Goal: Transaction & Acquisition: Purchase product/service

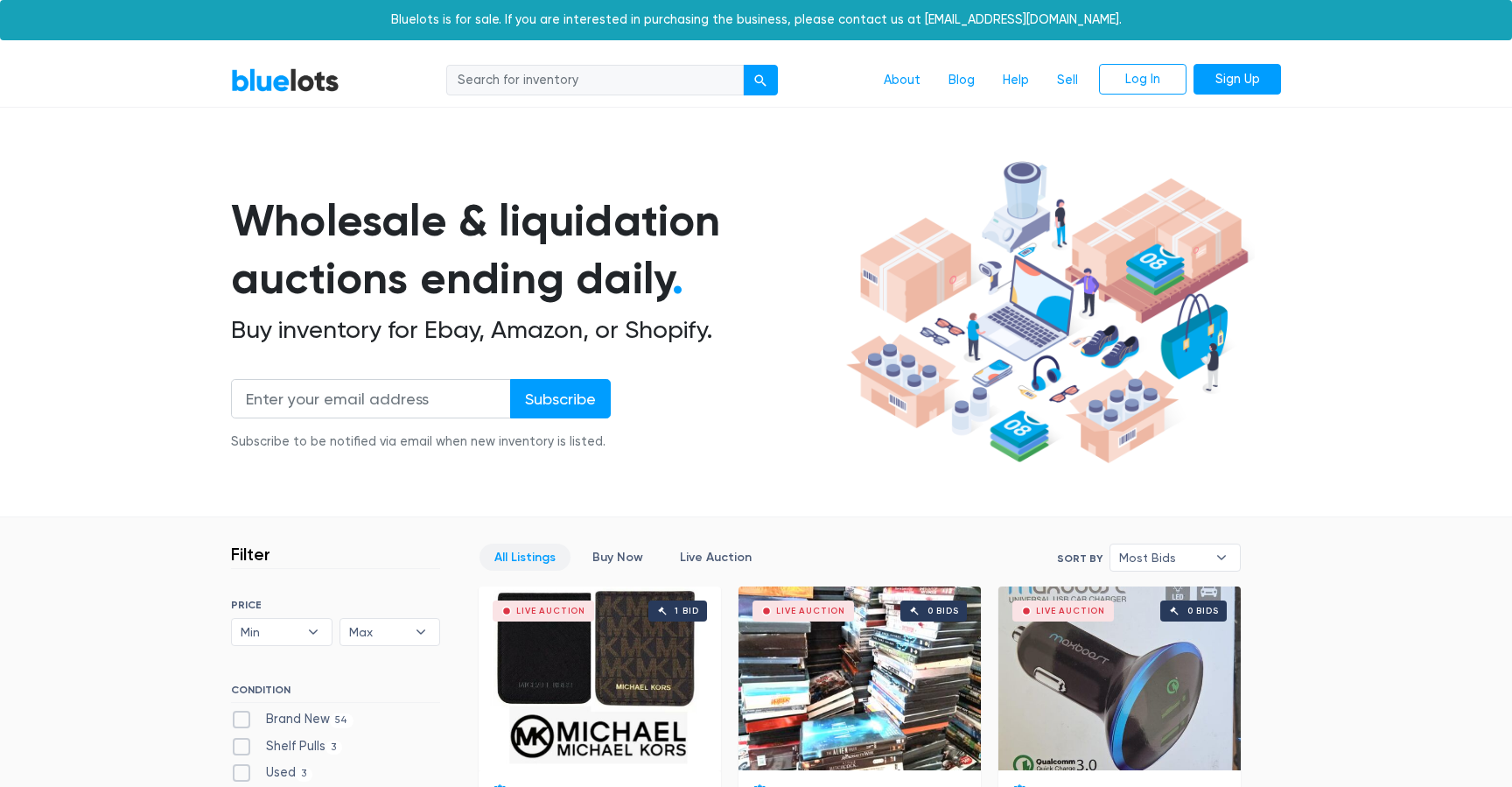
click at [505, 71] on input "search" at bounding box center [594, 80] width 297 height 32
type input "hard drive"
click at [743, 64] on button "submit" at bounding box center [760, 80] width 35 height 32
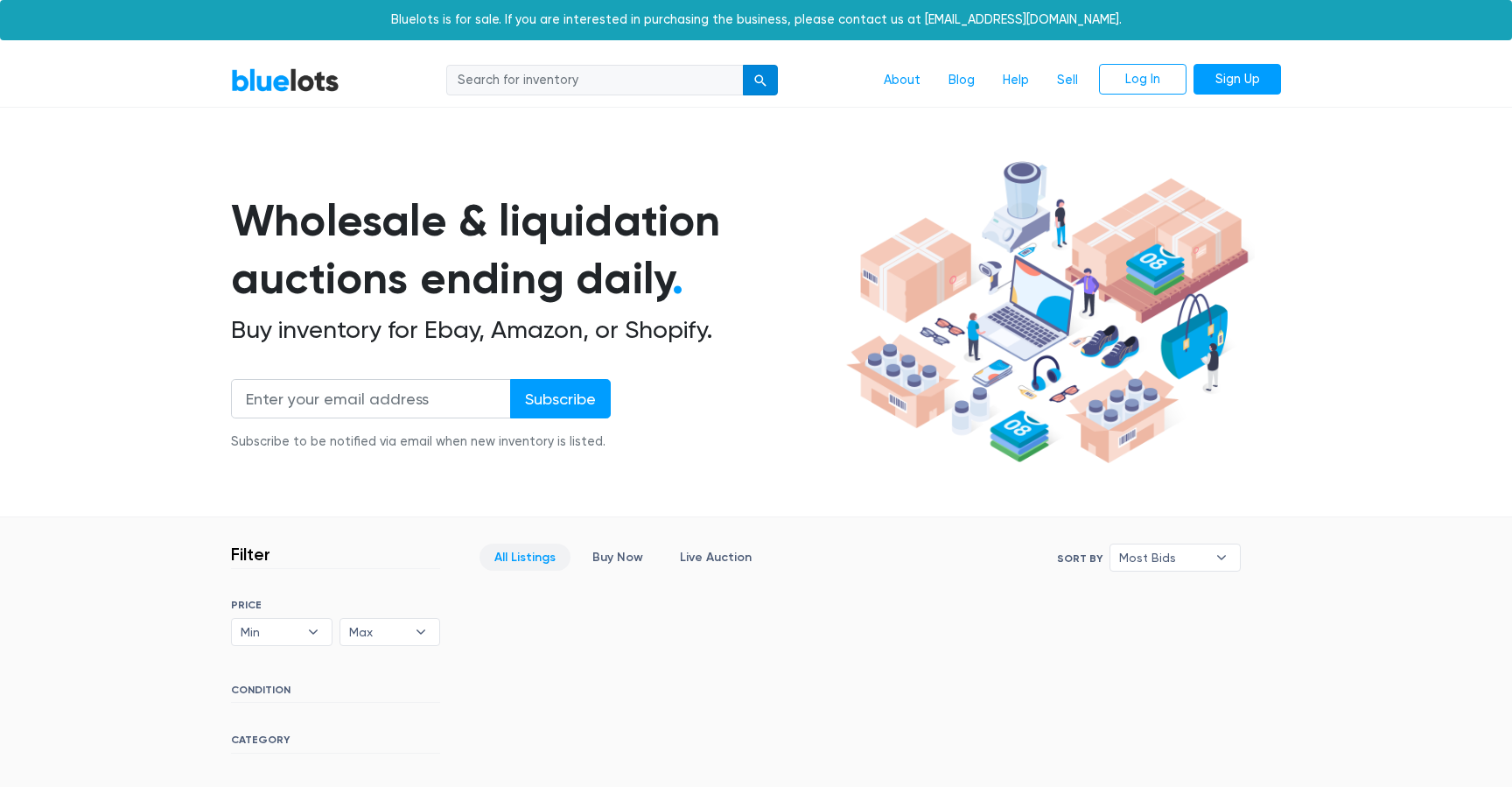
click at [767, 79] on div "submit" at bounding box center [760, 80] width 12 height 12
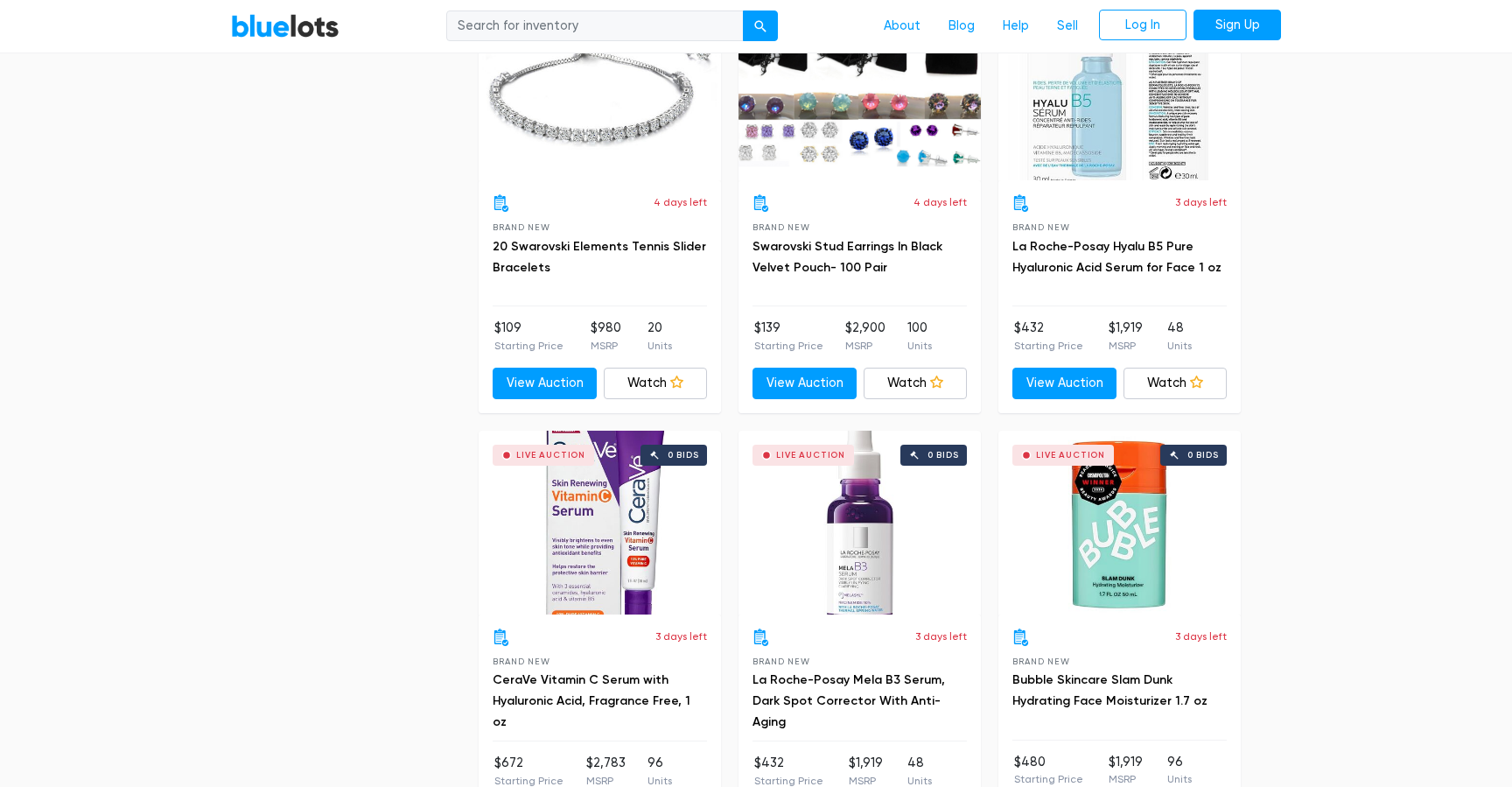
scroll to position [7152, 0]
